Goal: Information Seeking & Learning: Learn about a topic

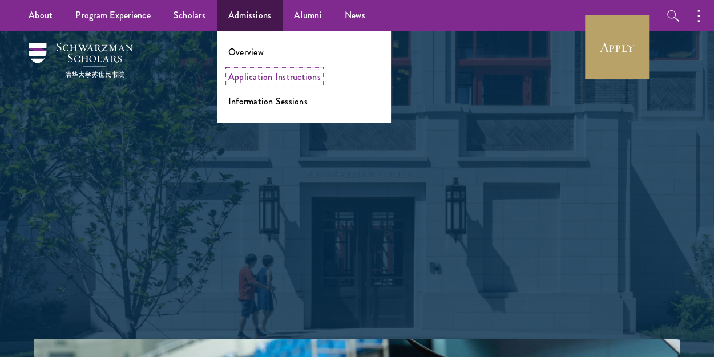
click at [253, 81] on link "Application Instructions" at bounding box center [274, 76] width 92 height 13
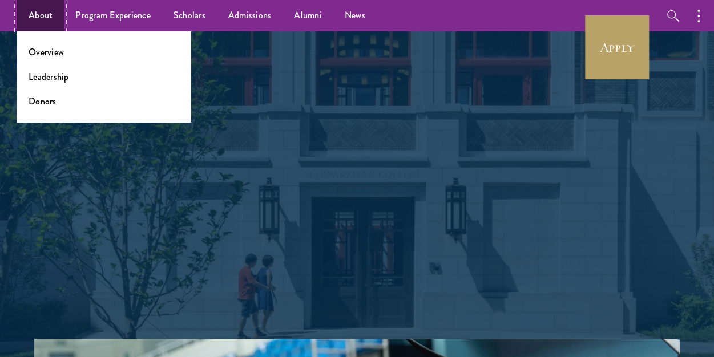
click at [56, 27] on link "About" at bounding box center [40, 15] width 47 height 31
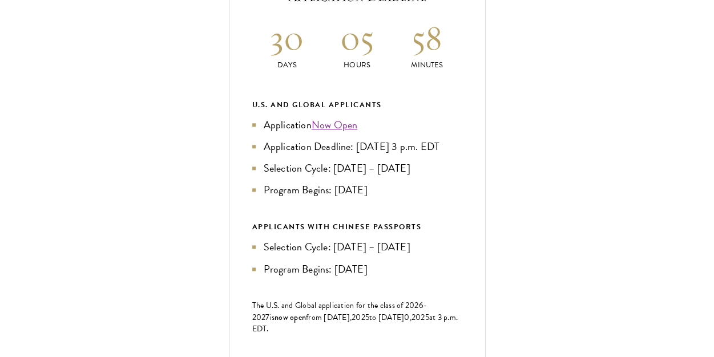
scroll to position [513, 0]
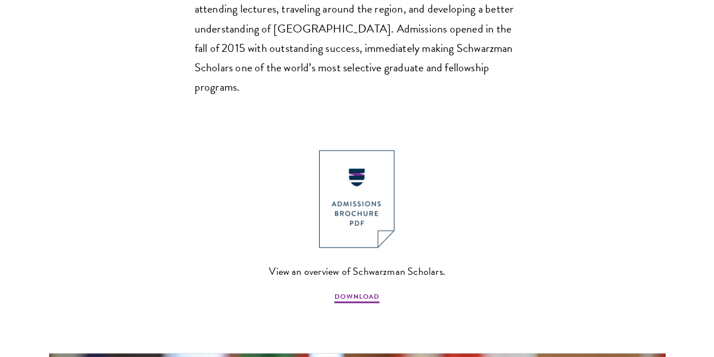
scroll to position [1084, 0]
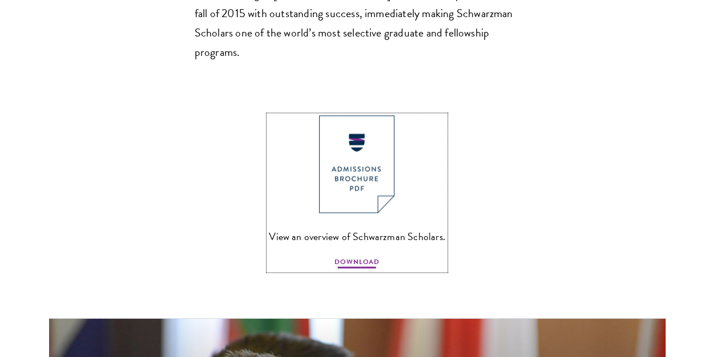
click at [354, 257] on span "DOWNLOAD" at bounding box center [356, 264] width 45 height 14
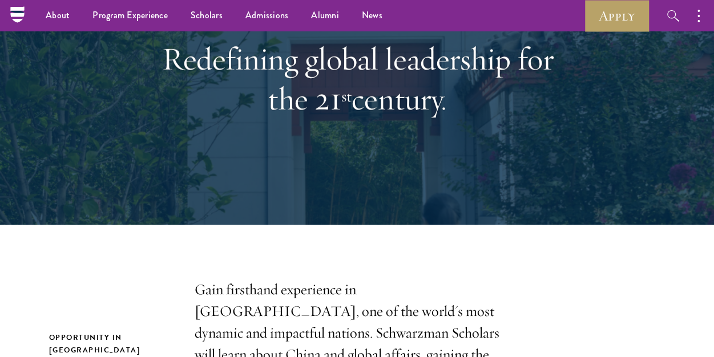
scroll to position [0, 0]
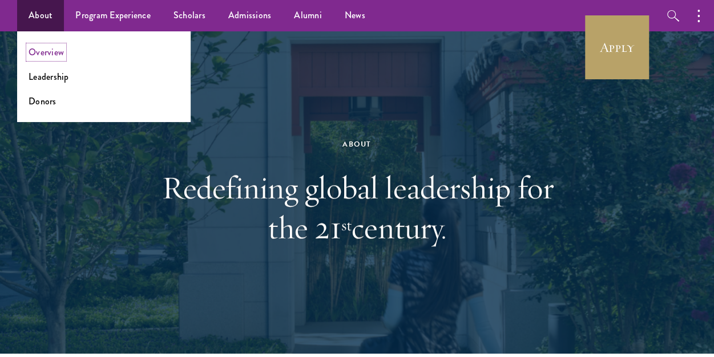
click at [47, 51] on link "Overview" at bounding box center [46, 52] width 35 height 13
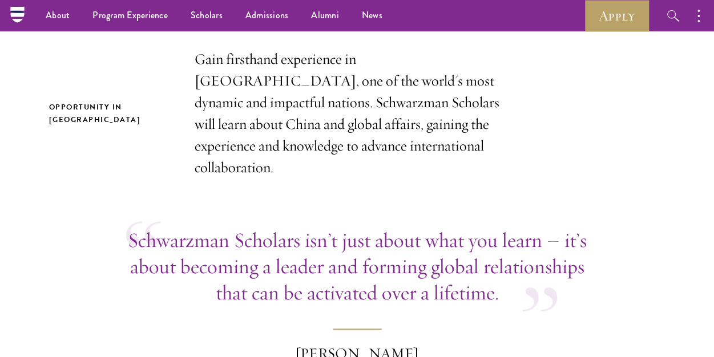
scroll to position [342, 0]
